Goal: Navigation & Orientation: Find specific page/section

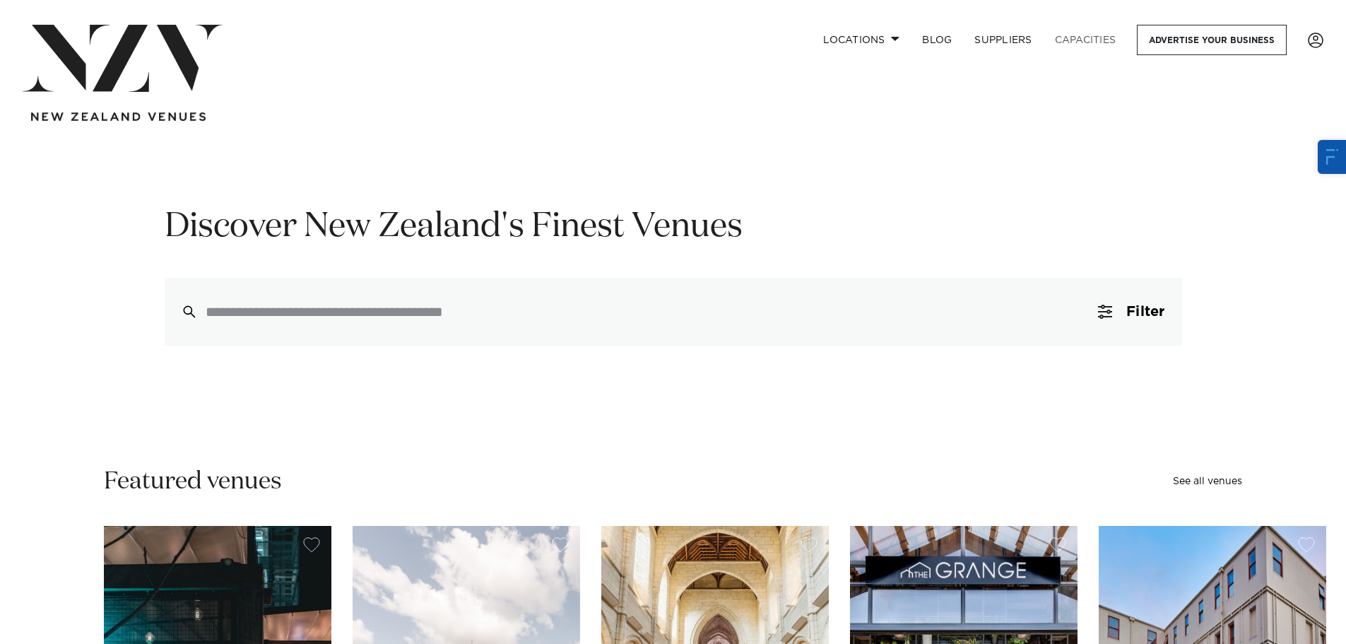
click at [1071, 41] on link "Capacities" at bounding box center [1086, 40] width 84 height 30
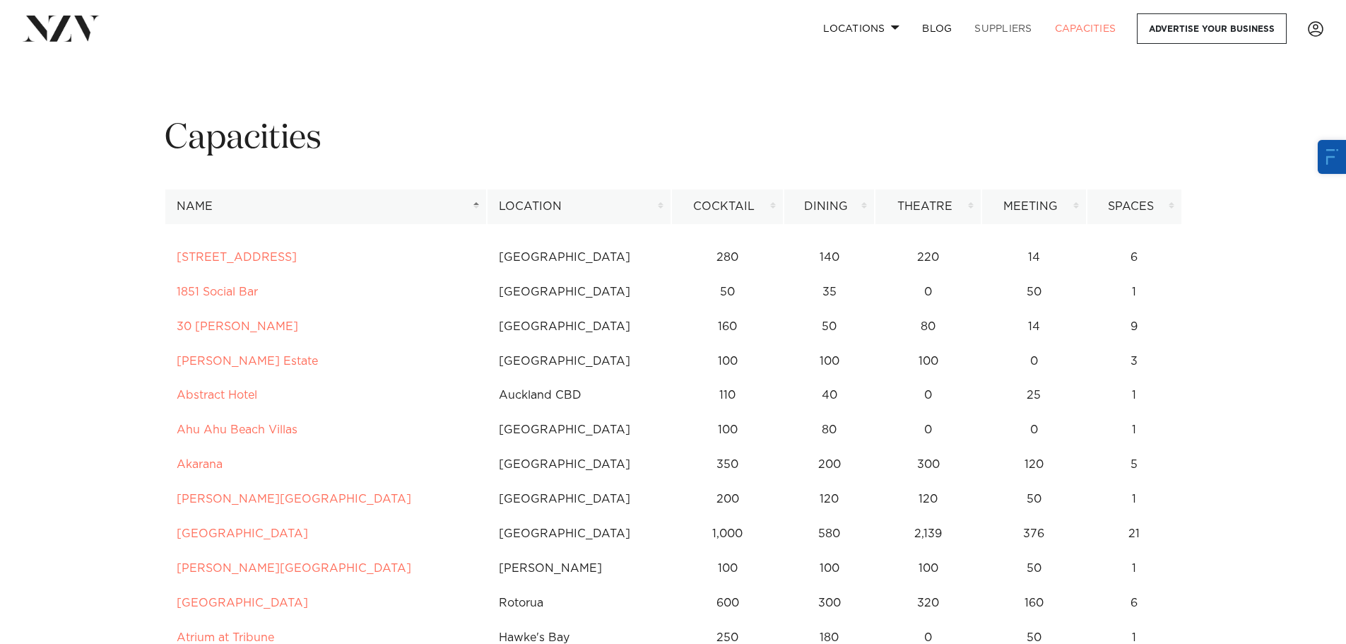
click at [1000, 28] on link "SUPPLIERS" at bounding box center [1003, 28] width 80 height 30
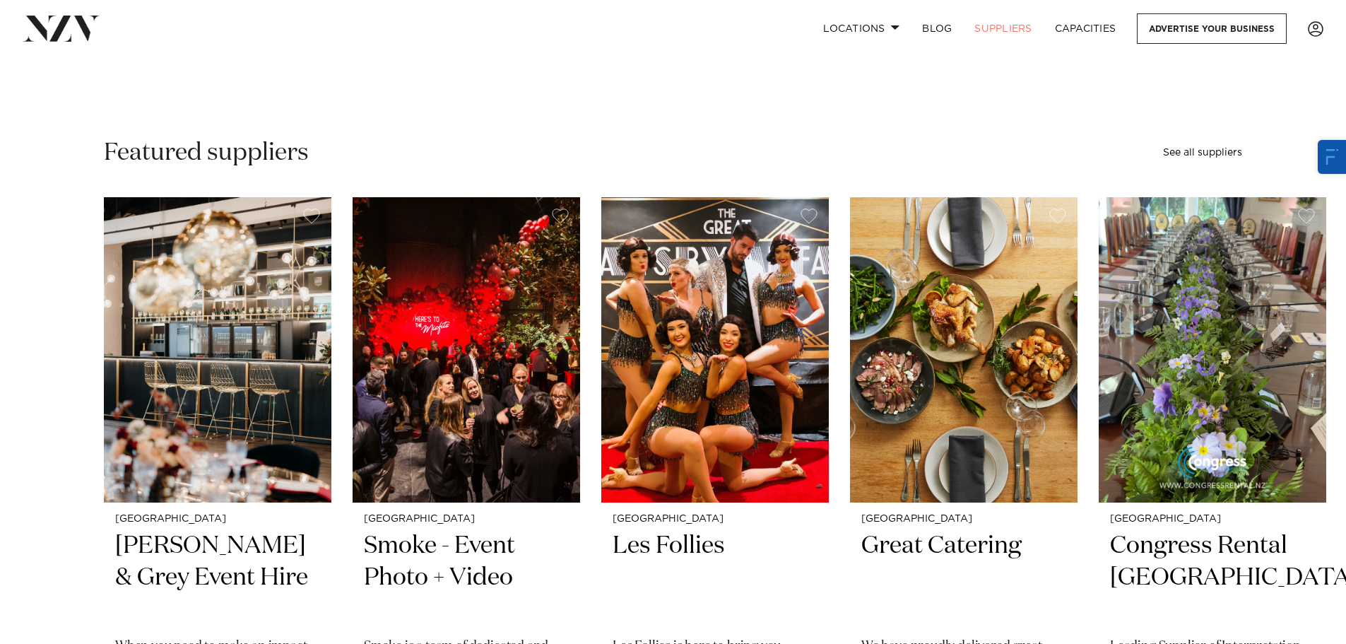
scroll to position [353, 0]
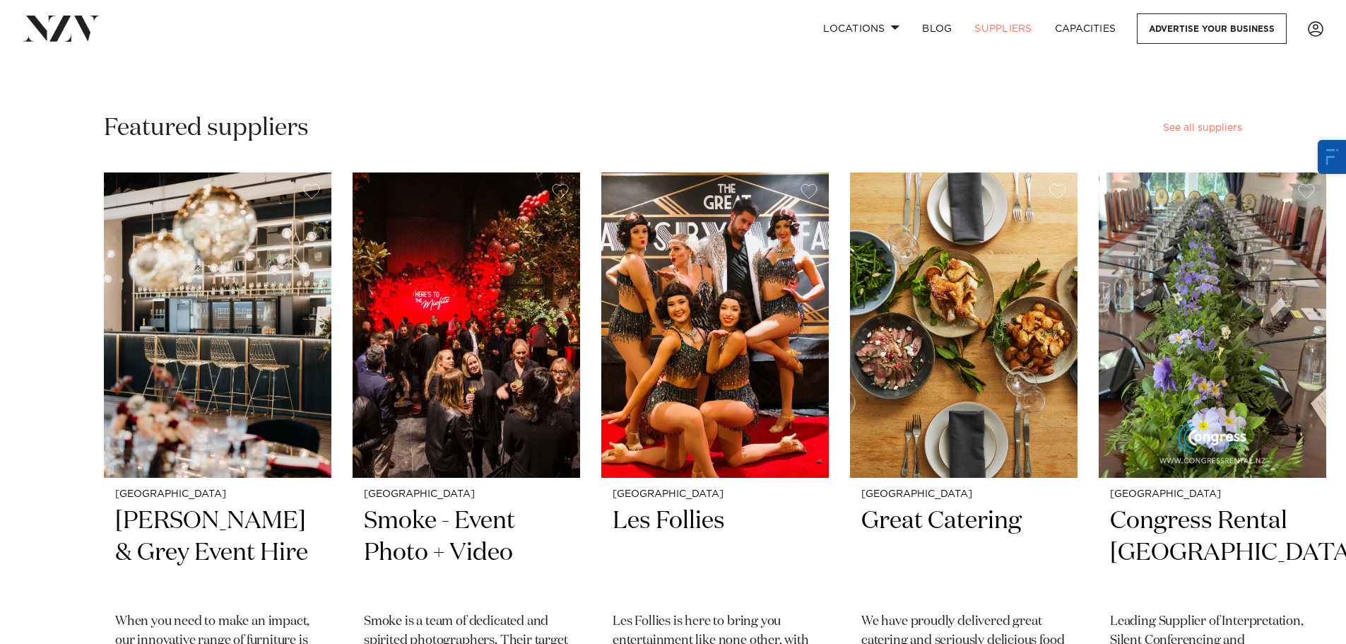
click at [1207, 133] on link "See all suppliers" at bounding box center [1202, 128] width 79 height 10
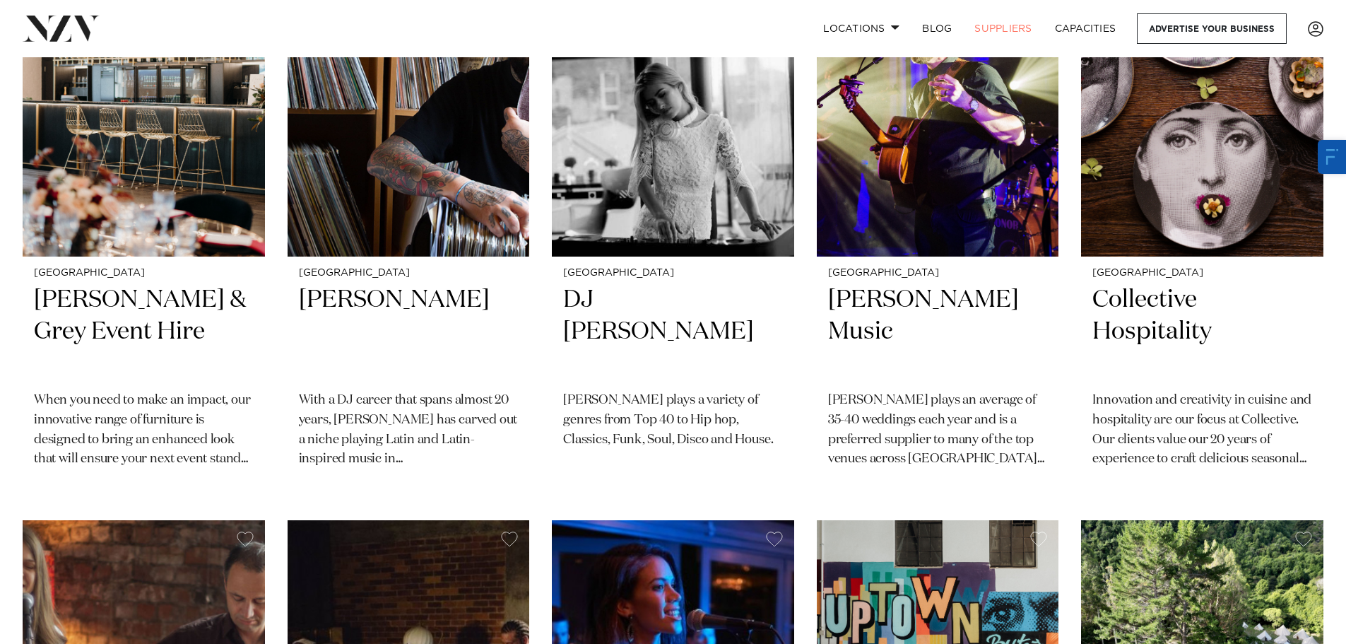
scroll to position [7964, 0]
